Goal: Information Seeking & Learning: Learn about a topic

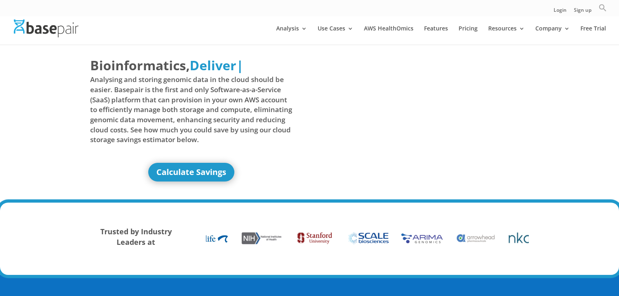
click at [606, 6] on icon "Search" at bounding box center [603, 8] width 8 height 8
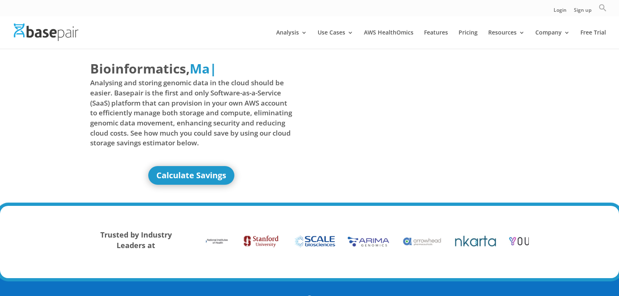
click at [603, 6] on icon "Search" at bounding box center [603, 8] width 8 height 8
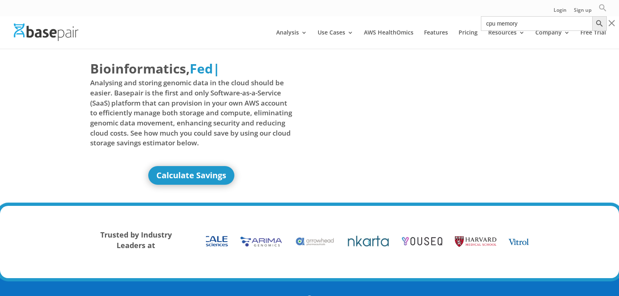
type input "cpu memory"
click at [592, 16] on button "Search Button" at bounding box center [599, 23] width 15 height 15
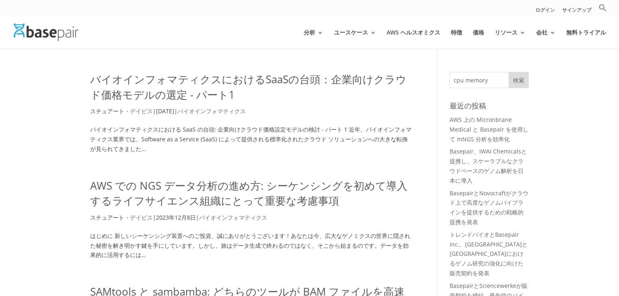
click at [308, 79] on font "バイオインフォマティクスにおけるSaaSの台頭：企業向けクラウド価格モデルの選定 - パート1" at bounding box center [248, 87] width 316 height 30
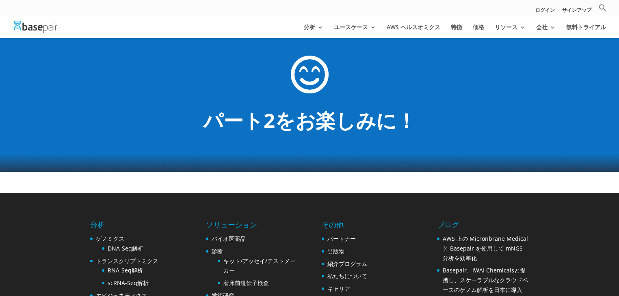
scroll to position [2802, 0]
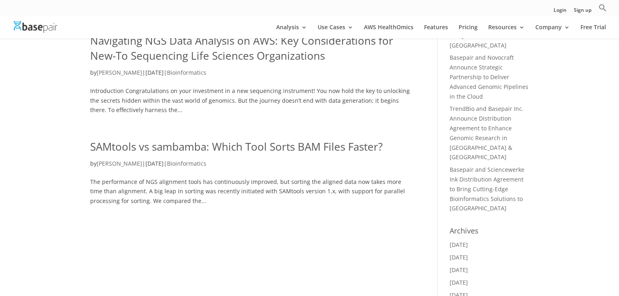
scroll to position [134, 0]
click at [285, 54] on link "Navigating NGS Data Analysis on AWS: Key Considerations for New-To Sequencing L…" at bounding box center [241, 48] width 303 height 30
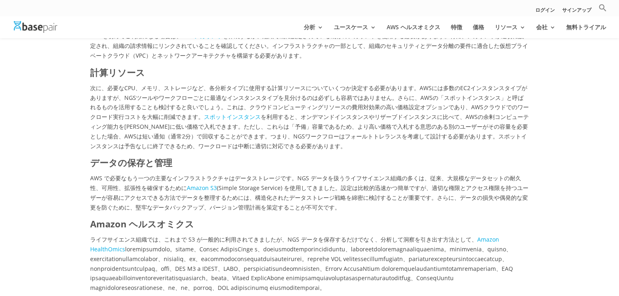
scroll to position [616, 0]
click at [246, 121] on font "スポットインスタンス" at bounding box center [232, 117] width 57 height 8
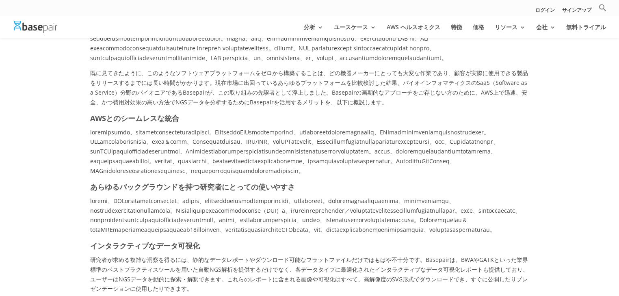
scroll to position [1478, 0]
drag, startPoint x: 258, startPoint y: 200, endPoint x: 241, endPoint y: 259, distance: 61.3
click at [241, 106] on font "既に見てきたように、このようなソフトウェアプラットフォームをゼロから構築することは、どの機器メーカーにとっても大変な作業であり、顧客が実際に使用できる製品をリ…" at bounding box center [309, 87] width 438 height 37
